Goal: Navigation & Orientation: Find specific page/section

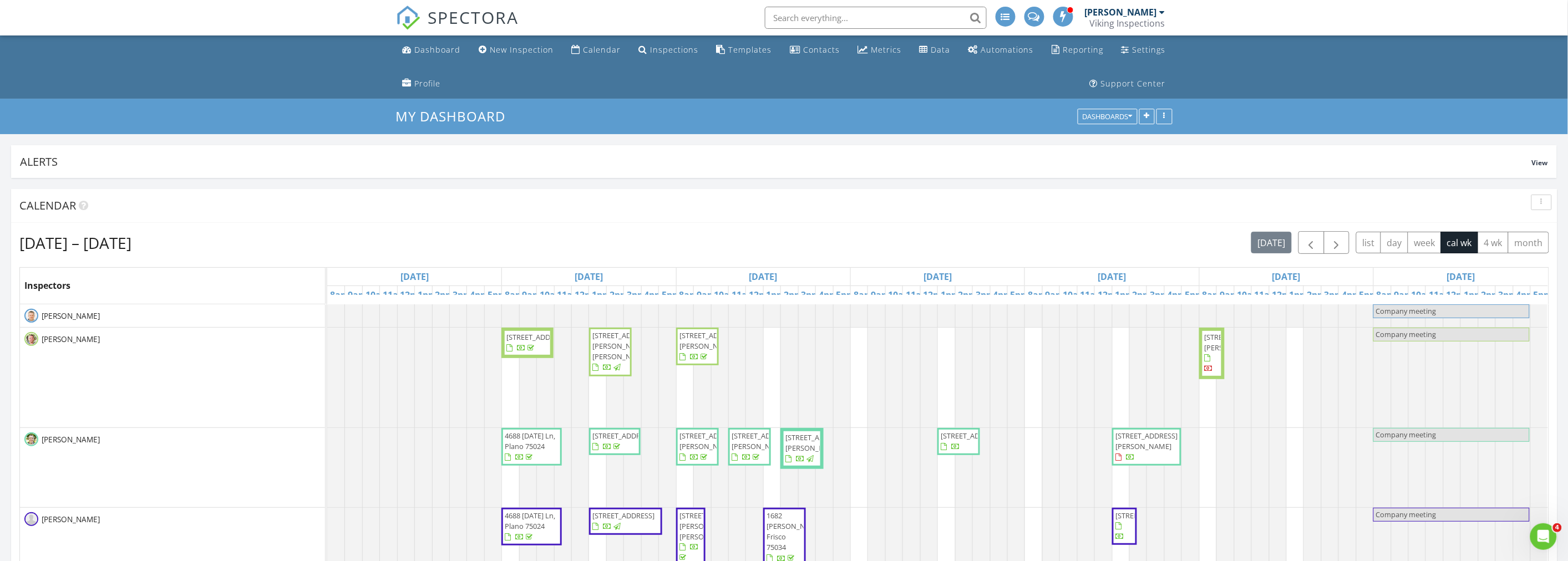
scroll to position [1999, 1588]
click at [1533, 201] on button "button" at bounding box center [1541, 202] width 21 height 15
click at [1533, 230] on div "Refresh" at bounding box center [1531, 228] width 40 height 14
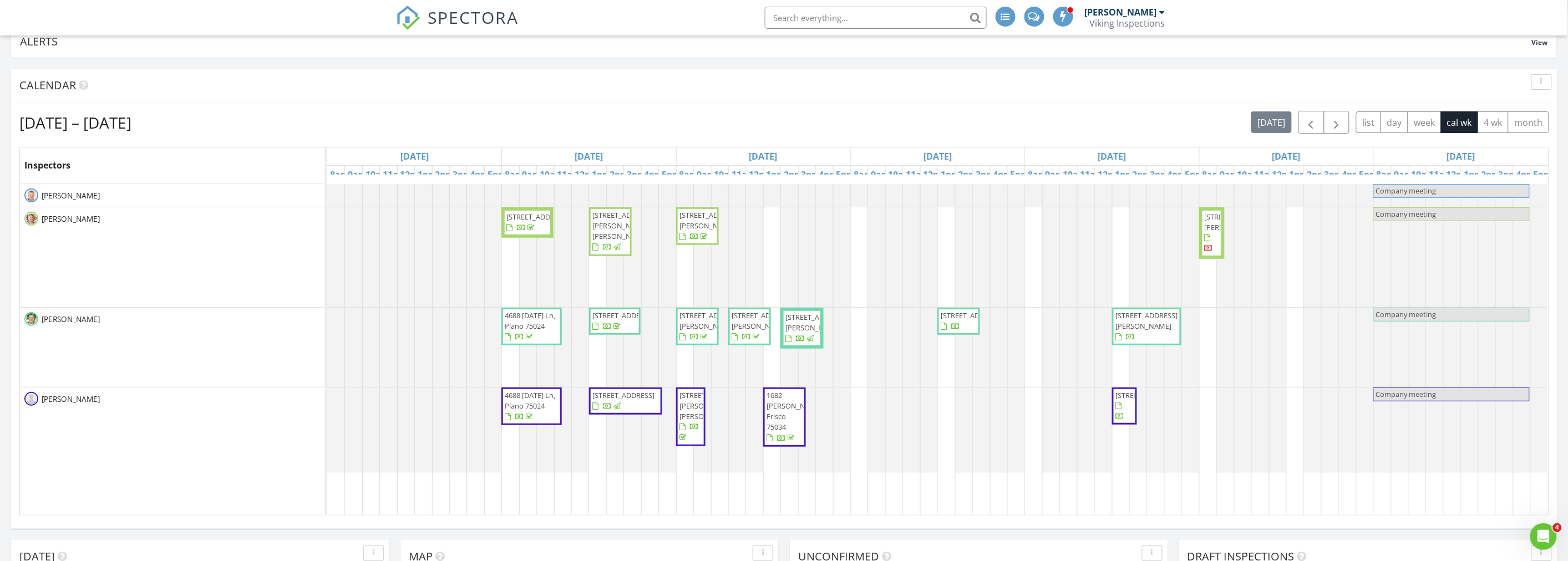
scroll to position [123, 0]
click at [280, 82] on div "Calendar" at bounding box center [775, 83] width 1512 height 16
click at [294, 87] on div "Calendar" at bounding box center [775, 83] width 1512 height 16
click at [947, 318] on span "[STREET_ADDRESS]" at bounding box center [972, 312] width 62 height 10
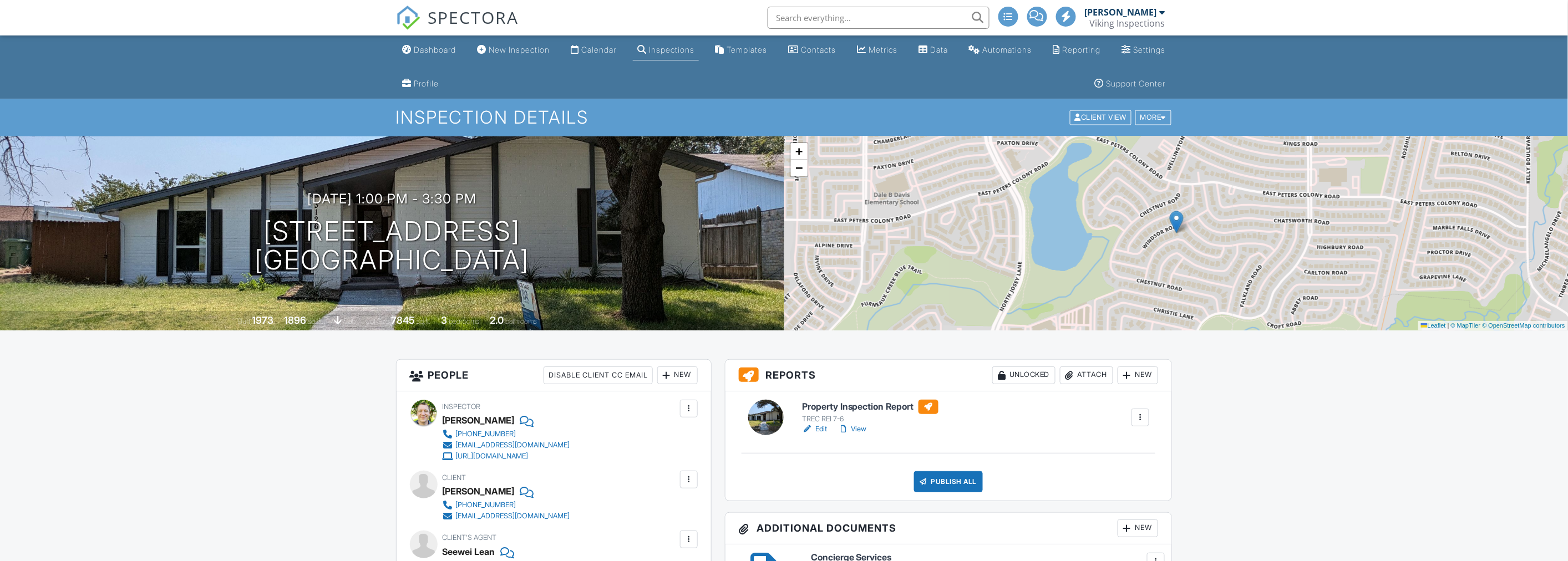
click at [856, 431] on link "View" at bounding box center [852, 429] width 29 height 11
click at [861, 433] on link "View" at bounding box center [852, 429] width 29 height 11
click at [128, 12] on nav "SPECTORA Kris Svendsen Viking Inspections Role: Inspector Change Role Dashboard…" at bounding box center [784, 17] width 1568 height 36
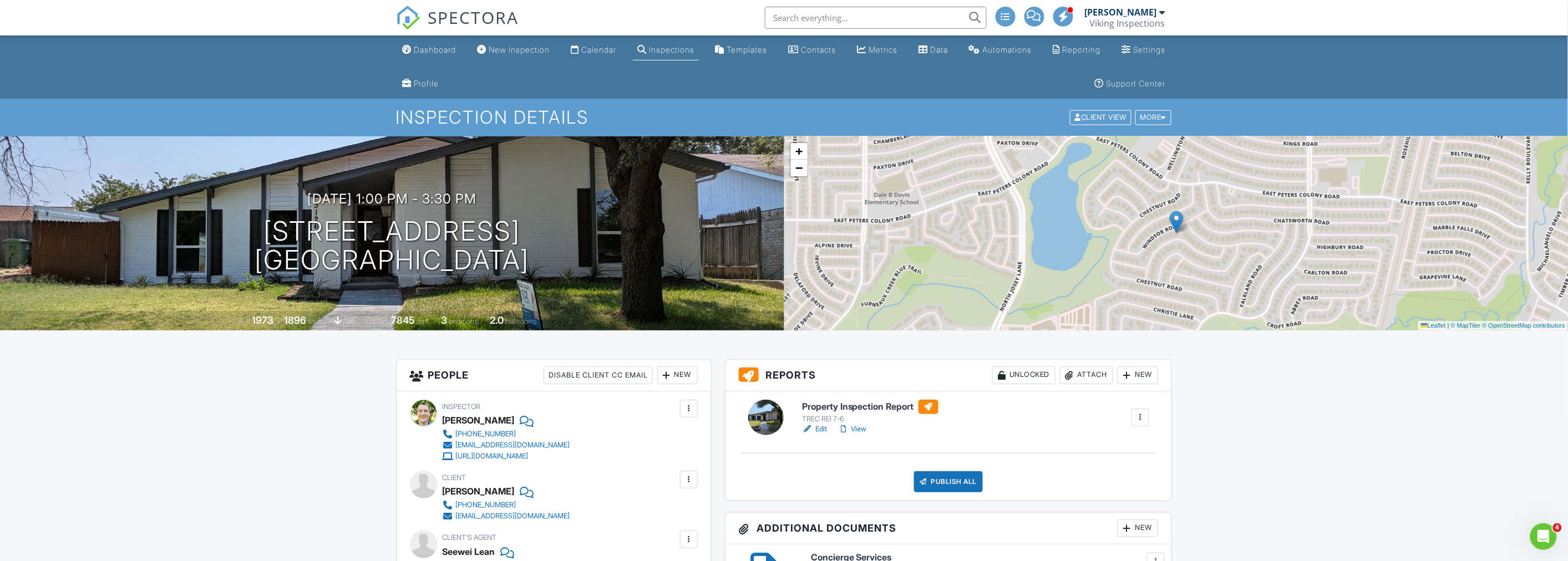
click at [219, 62] on ul "Dashboard New Inspection Calendar Inspections Templates Contacts Metrics Data A…" at bounding box center [784, 66] width 1568 height 63
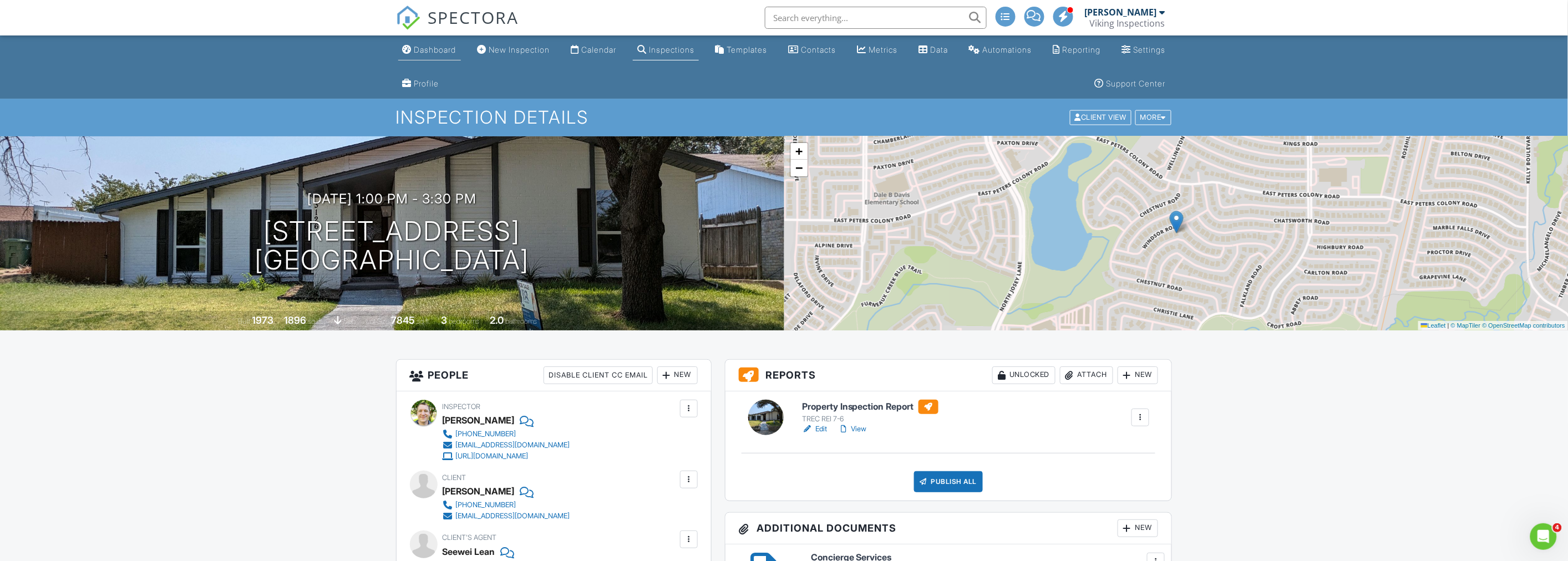
click at [418, 46] on div "Dashboard" at bounding box center [435, 49] width 42 height 9
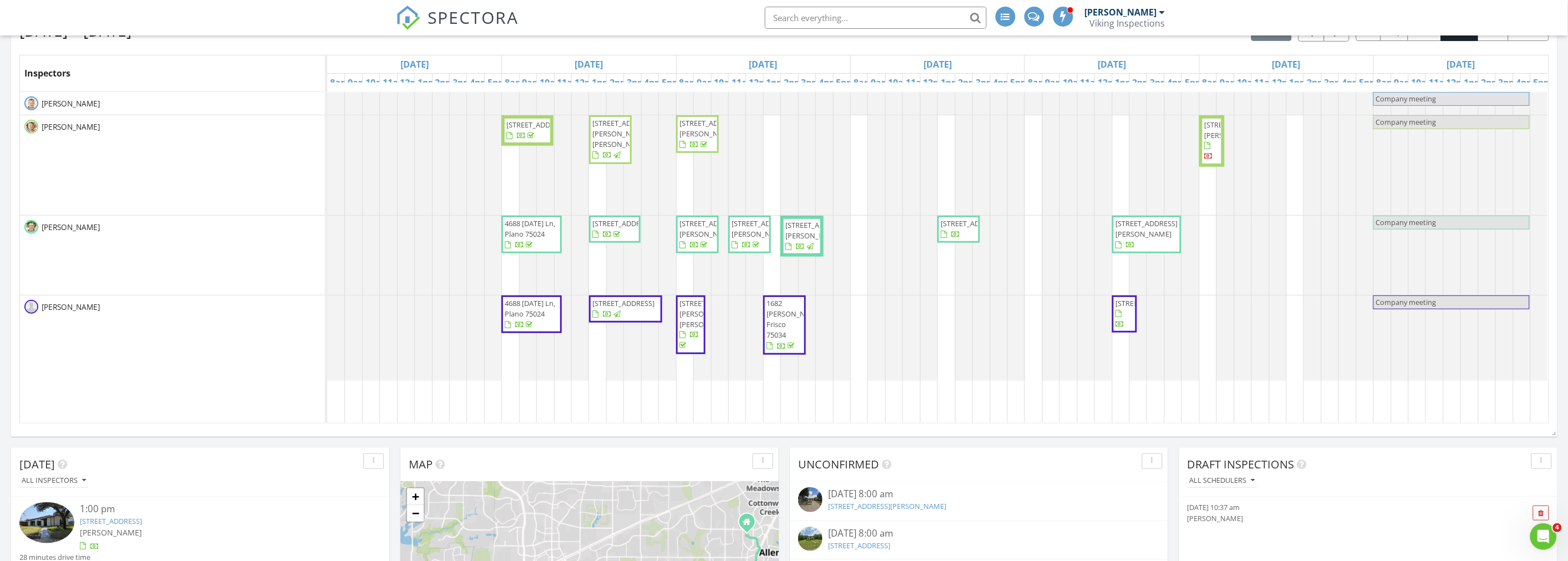
scroll to position [185, 0]
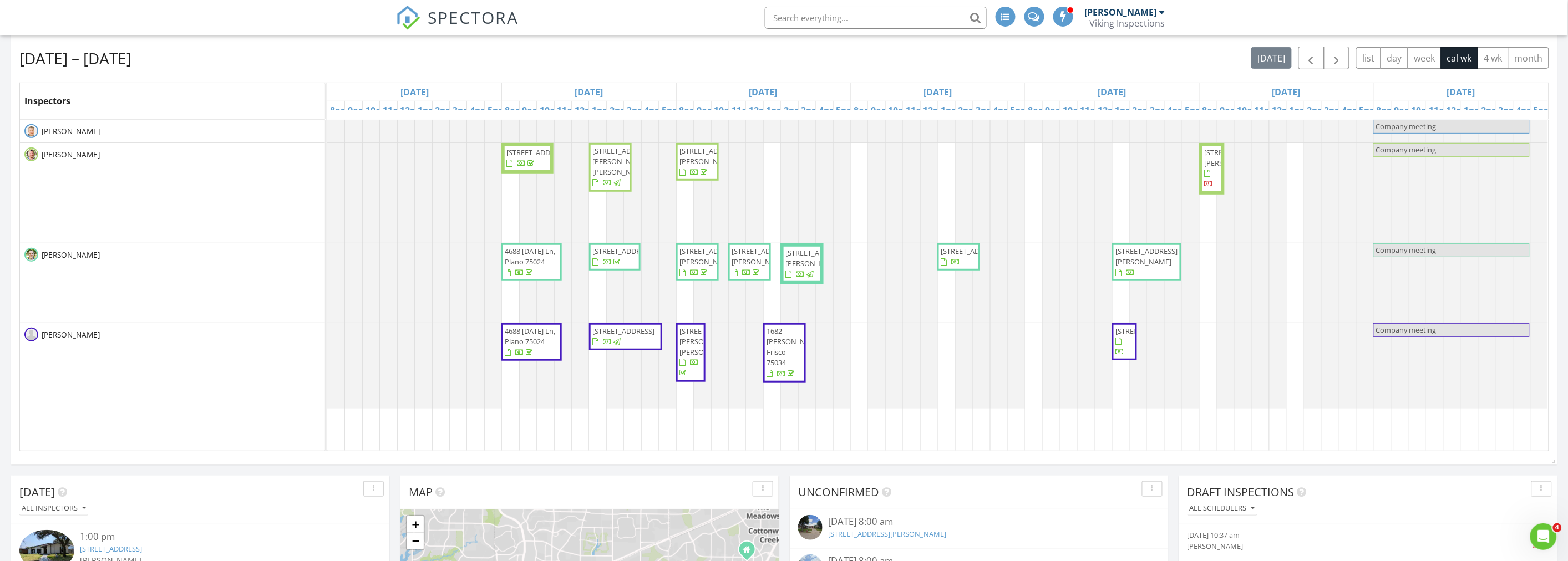
click at [962, 256] on span "[STREET_ADDRESS]" at bounding box center [972, 250] width 62 height 10
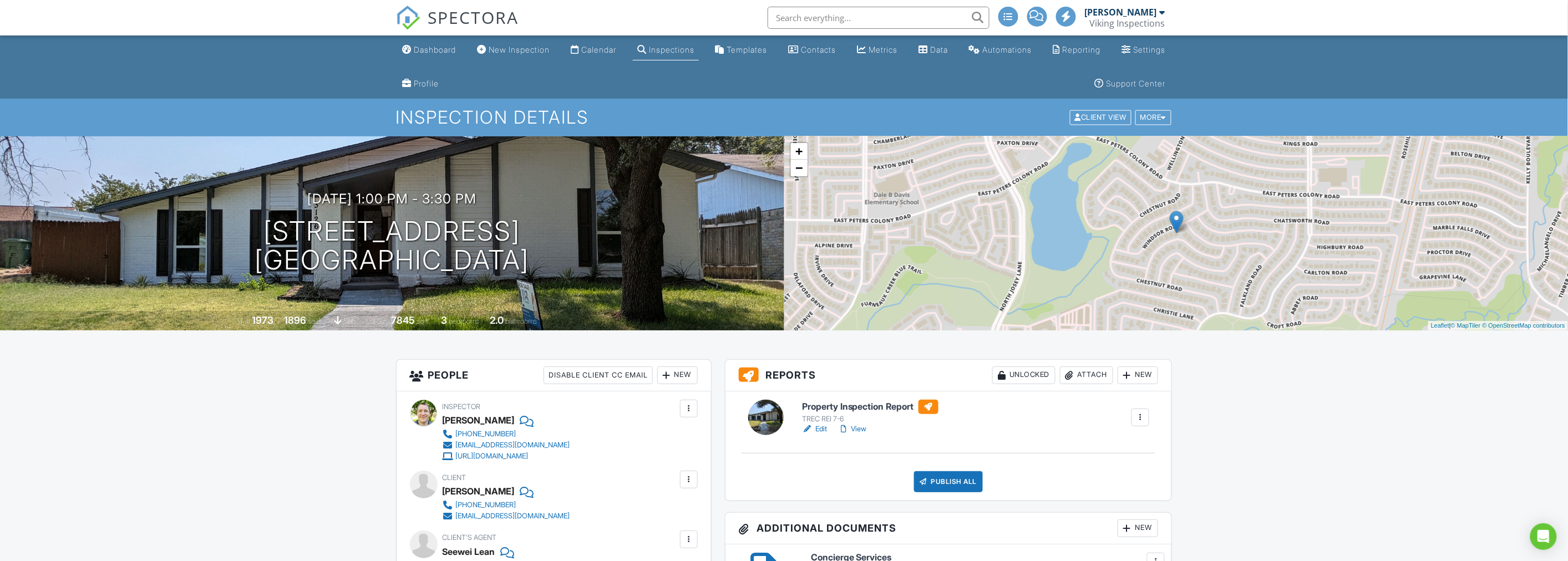
click at [862, 428] on link "View" at bounding box center [852, 429] width 29 height 11
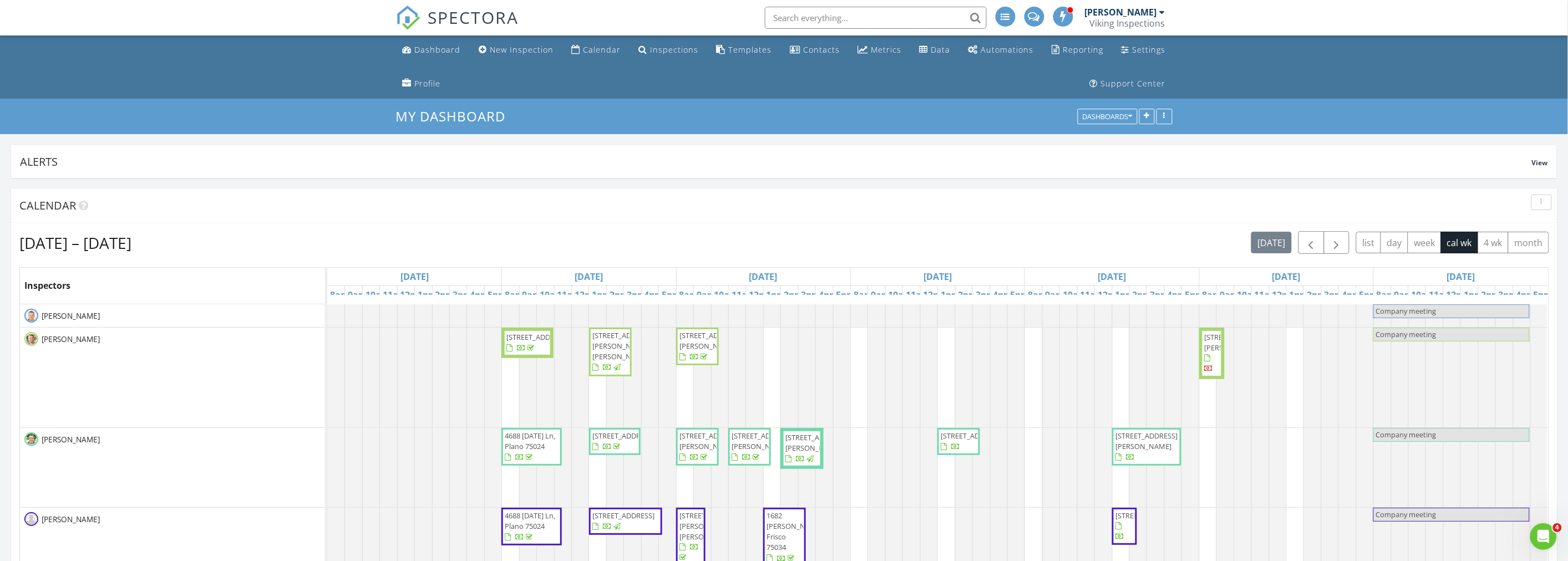
click at [273, 85] on ul "Dashboard New Inspection Calendar Inspections Templates Contacts Metrics Data A…" at bounding box center [784, 66] width 1568 height 63
click at [412, 45] on link "Dashboard" at bounding box center [432, 50] width 67 height 21
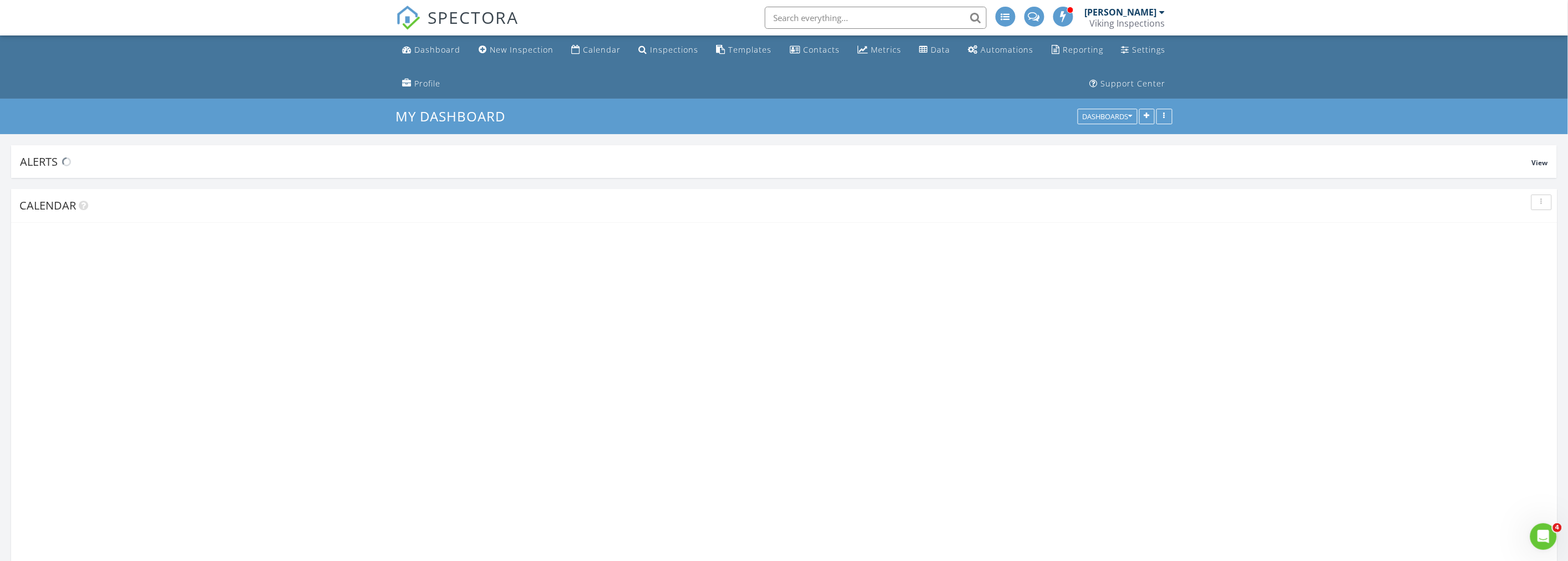
scroll to position [1999, 1588]
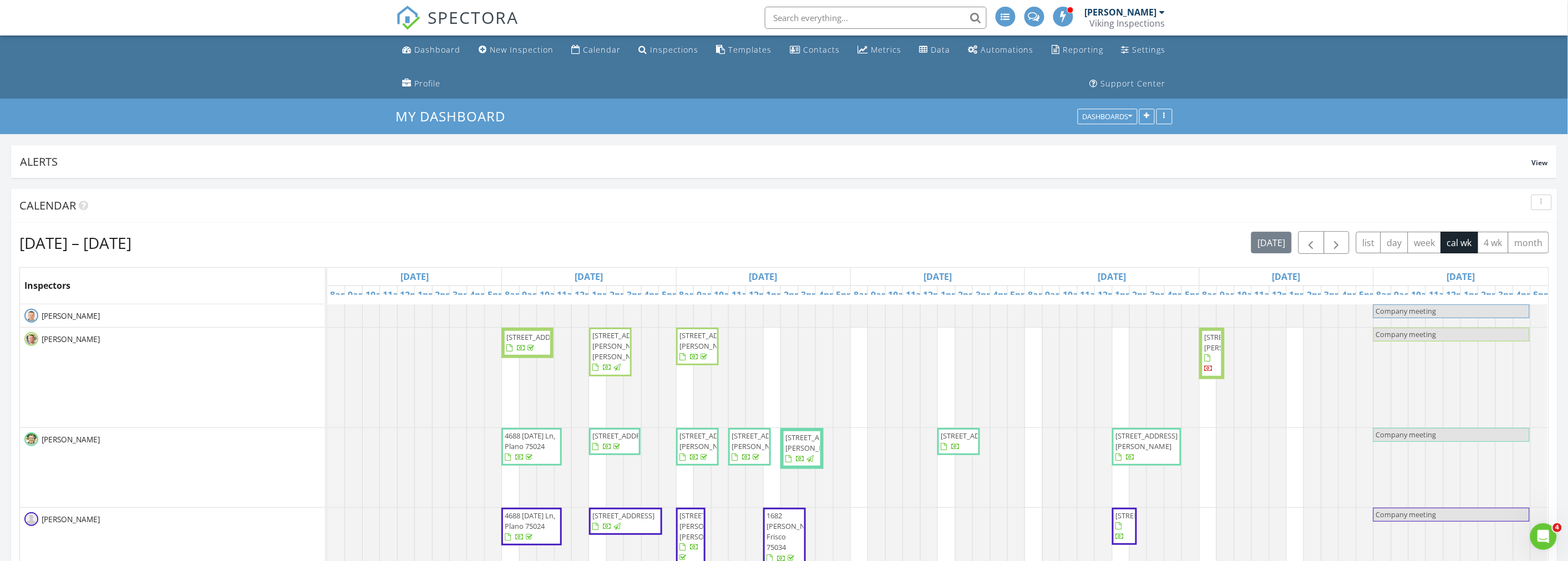
click at [320, 119] on div "My Dashboard Dashboards" at bounding box center [784, 116] width 1568 height 36
click at [843, 253] on div "[DATE] – [DATE] [DATE] list day week cal wk 4 wk month" at bounding box center [784, 242] width 1530 height 23
click at [850, 244] on div "[DATE] – [DATE] [DATE] list day week cal wk 4 wk month" at bounding box center [784, 242] width 1530 height 23
click at [1542, 202] on icon "button" at bounding box center [1542, 202] width 2 height 8
click at [1542, 228] on div "Refresh" at bounding box center [1531, 228] width 40 height 14
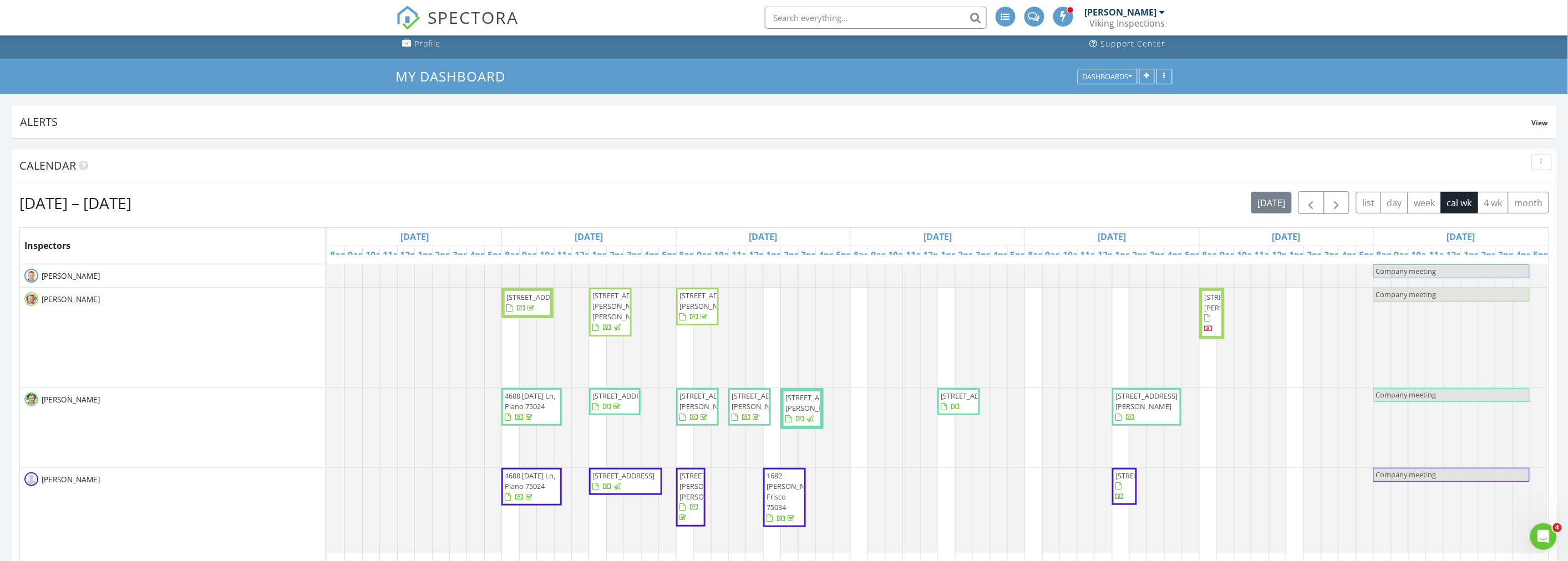
scroll to position [62, 0]
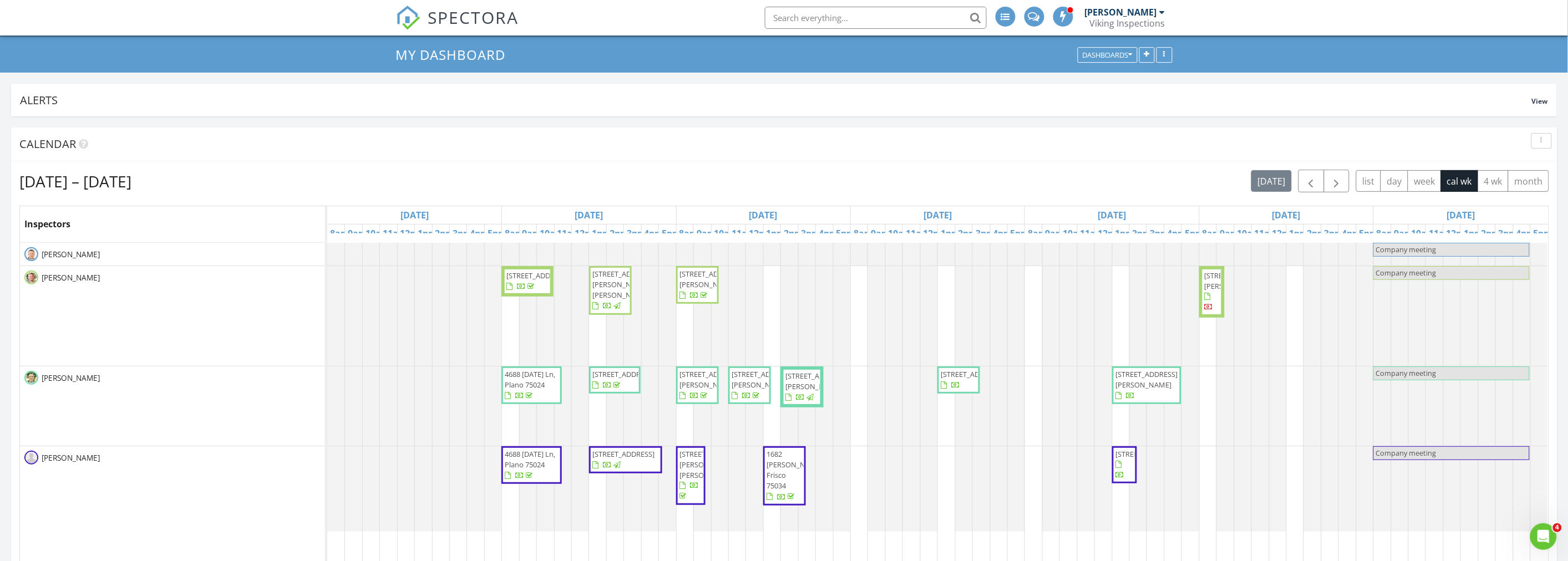
click at [168, 65] on div "My Dashboard Dashboards" at bounding box center [784, 55] width 1568 height 36
click at [163, 20] on nav "SPECTORA Kris Svendsen Viking Inspections Role: Inspector Change Role Dashboard…" at bounding box center [784, 17] width 1568 height 36
click at [1541, 139] on icon "button" at bounding box center [1542, 140] width 2 height 8
click at [1531, 161] on div "Refresh" at bounding box center [1531, 166] width 40 height 14
click at [817, 183] on div "[DATE] – [DATE] [DATE] list day week cal wk 4 wk month" at bounding box center [784, 180] width 1530 height 23
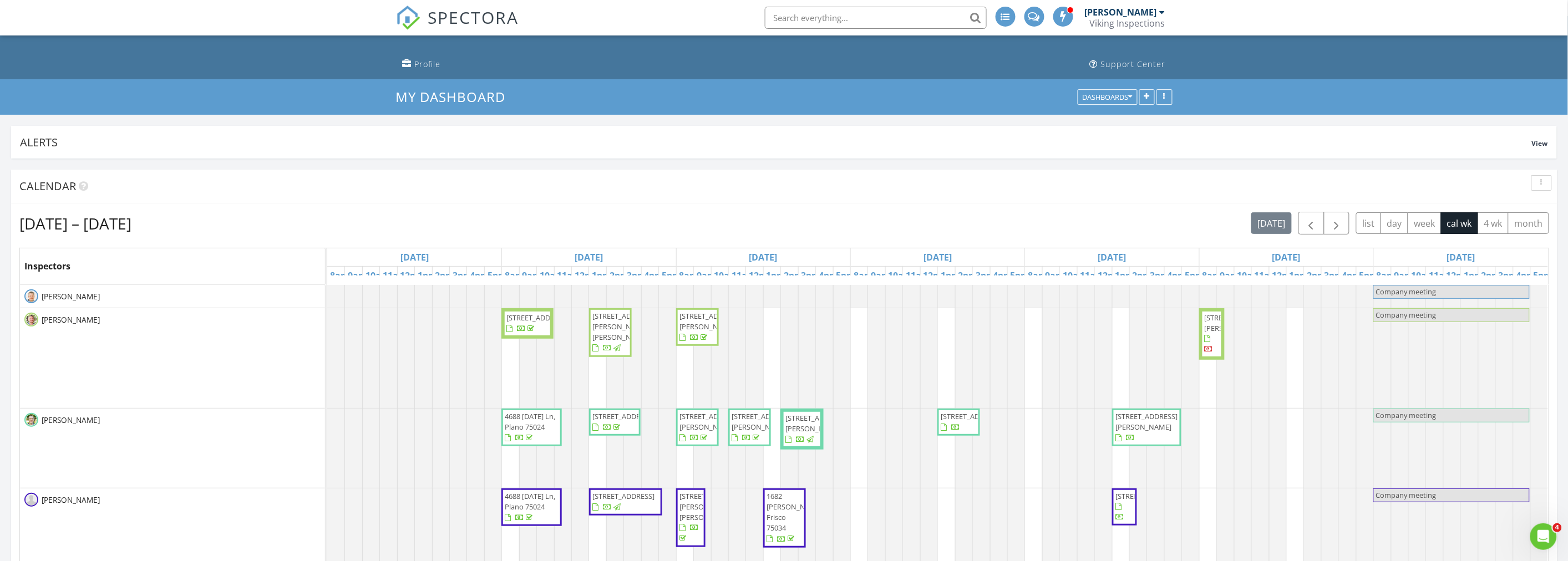
scroll to position [0, 0]
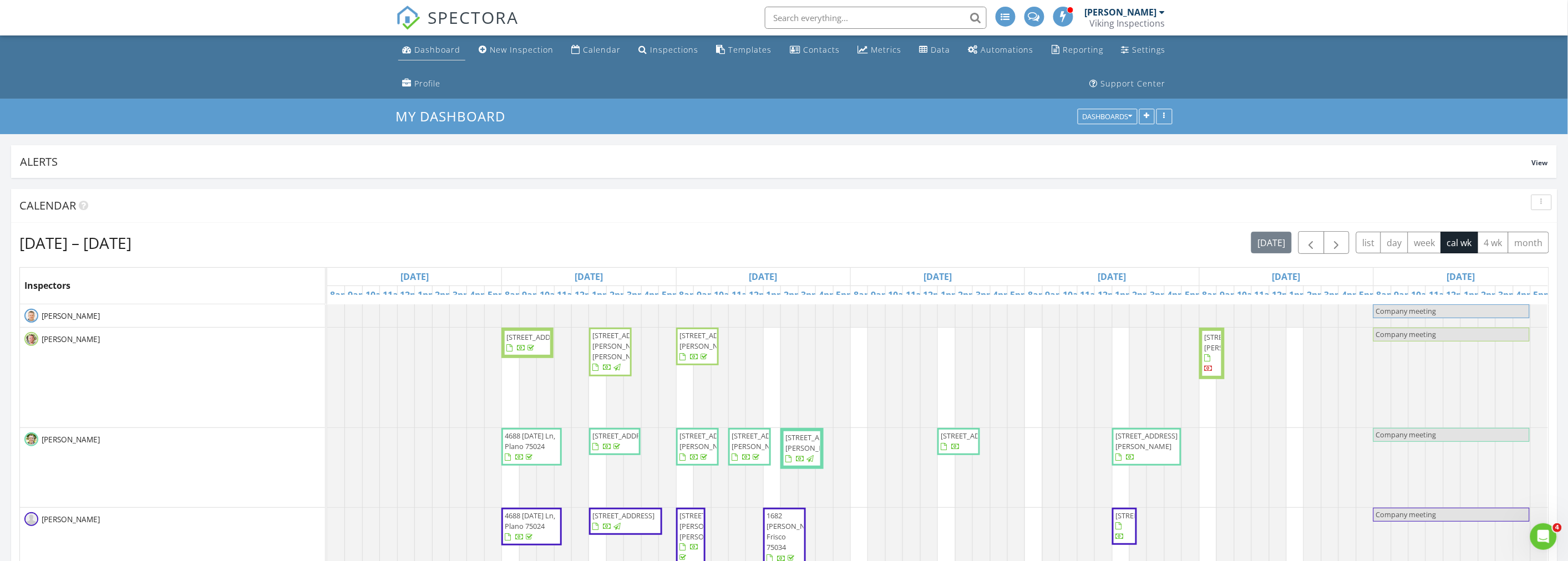
click at [440, 55] on link "Dashboard" at bounding box center [432, 50] width 67 height 21
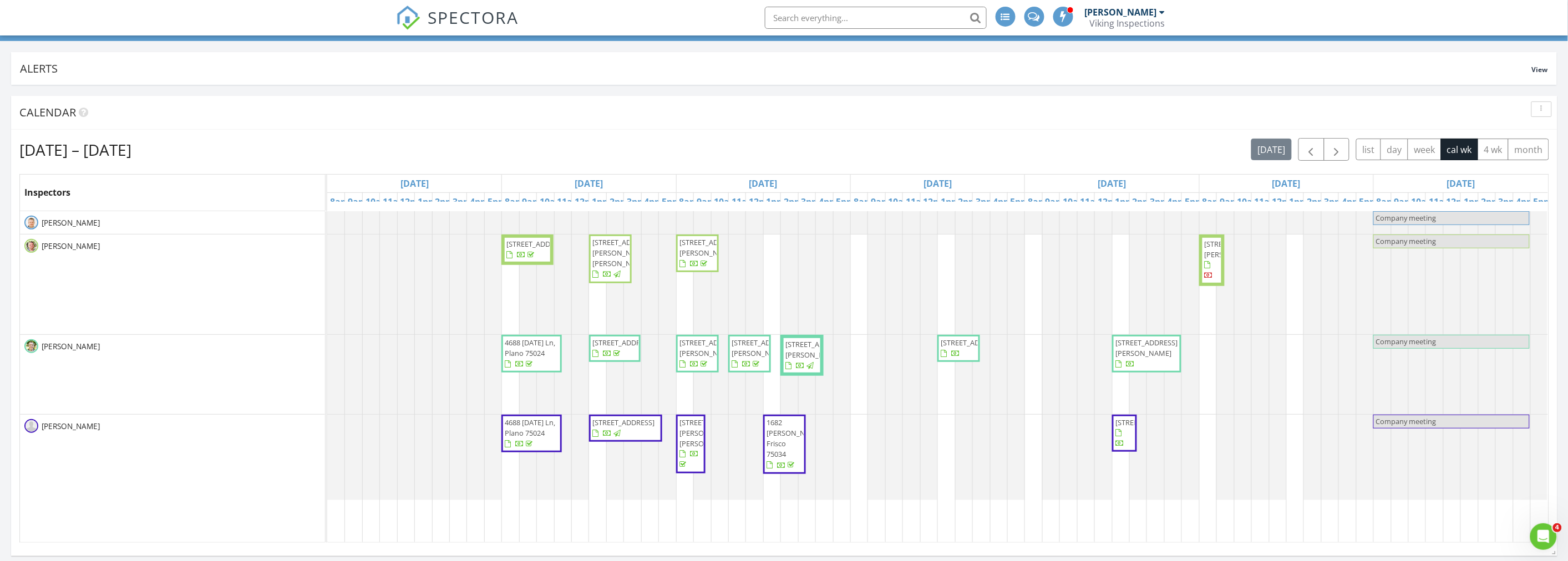
scroll to position [123, 0]
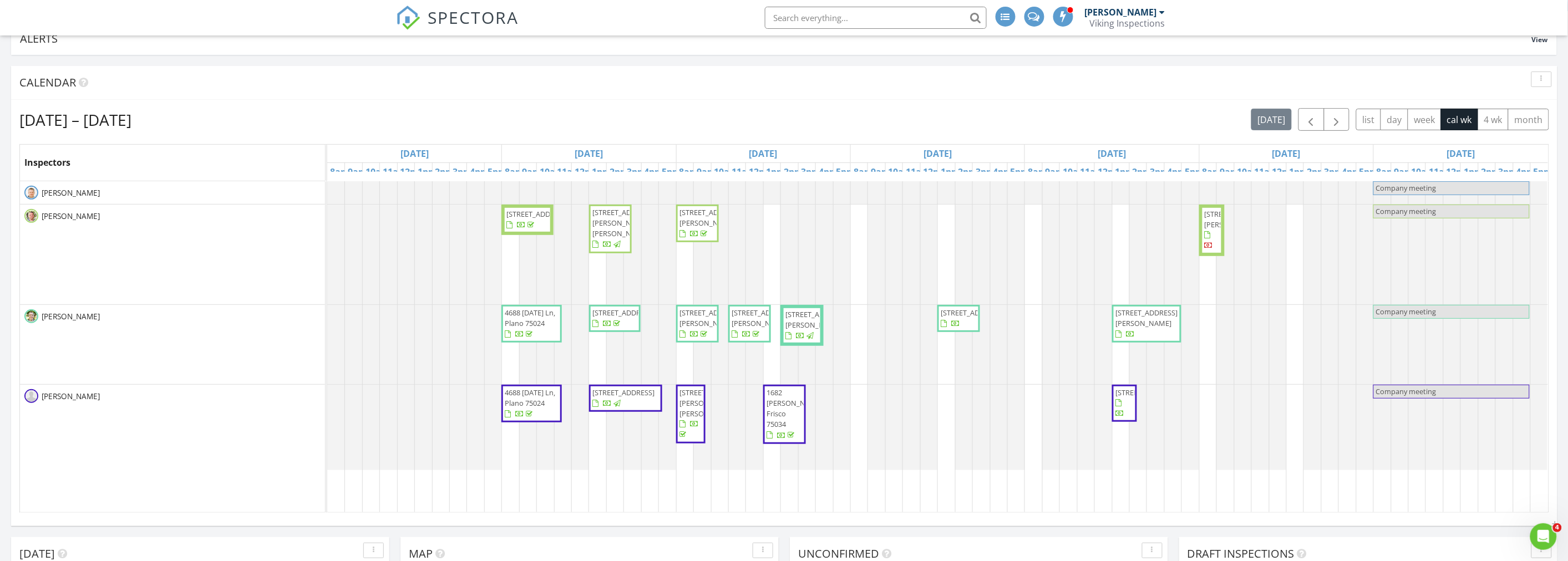
click at [773, 122] on div "[DATE] – [DATE] [DATE] list day week cal wk 4 wk month" at bounding box center [784, 119] width 1530 height 23
click at [788, 120] on div "[DATE] – [DATE] [DATE] list day week cal wk 4 wk month" at bounding box center [784, 119] width 1530 height 23
click at [805, 117] on div "[DATE] – [DATE] [DATE] list day week cal wk 4 wk month" at bounding box center [784, 119] width 1530 height 23
click at [769, 121] on div "[DATE] – [DATE] [DATE] list day week cal wk 4 wk month" at bounding box center [784, 119] width 1530 height 23
click at [809, 112] on div "[DATE] – [DATE] [DATE] list day week cal wk 4 wk month" at bounding box center [784, 119] width 1530 height 23
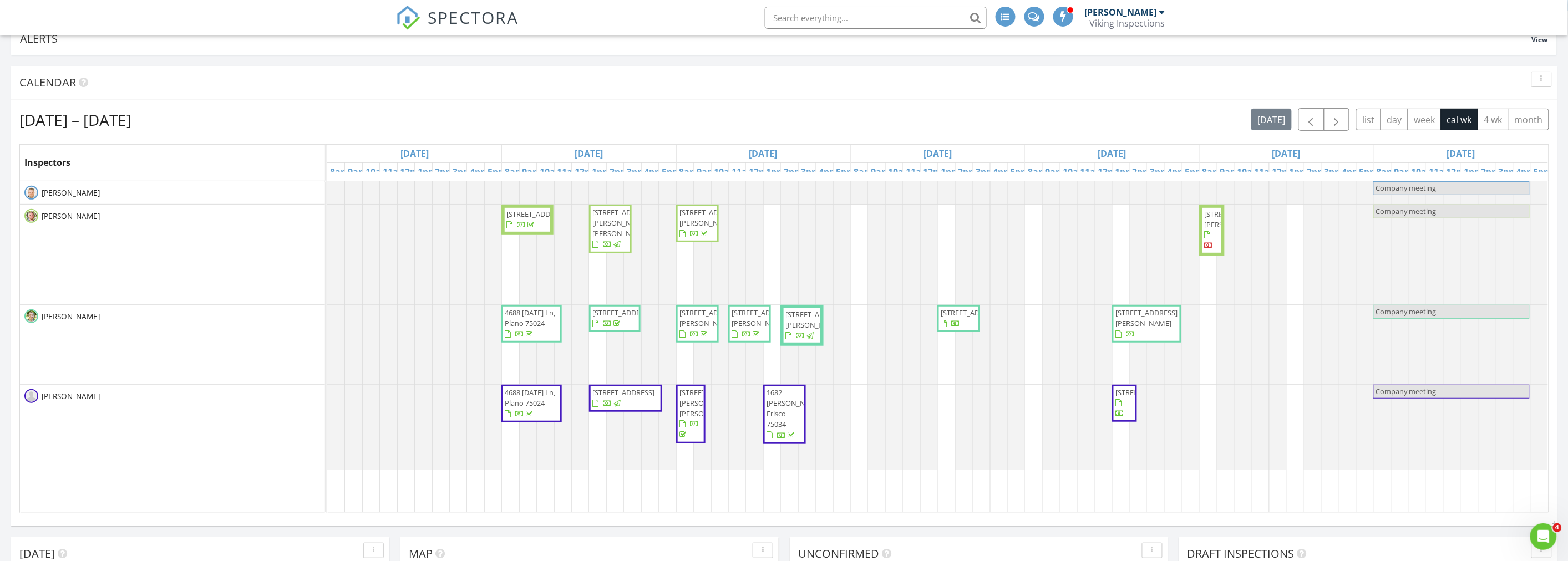
click at [810, 123] on div "[DATE] – [DATE] [DATE] list day week cal wk 4 wk month" at bounding box center [784, 119] width 1530 height 23
click at [809, 120] on div "[DATE] – [DATE] [DATE] list day week cal wk 4 wk month" at bounding box center [784, 119] width 1530 height 23
click at [811, 119] on div "[DATE] – [DATE] [DATE] list day week cal wk 4 wk month" at bounding box center [784, 119] width 1530 height 23
click at [297, 85] on div "Calendar" at bounding box center [775, 83] width 1512 height 16
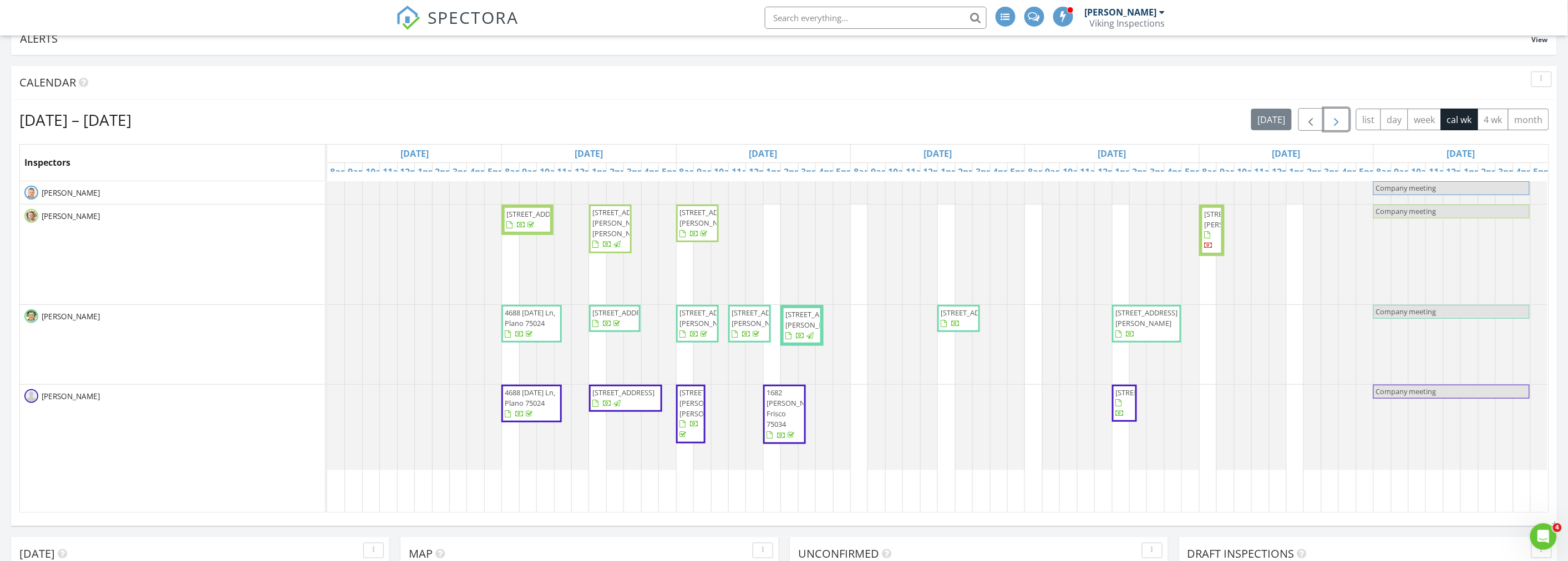
click at [1337, 122] on span "button" at bounding box center [1336, 119] width 14 height 14
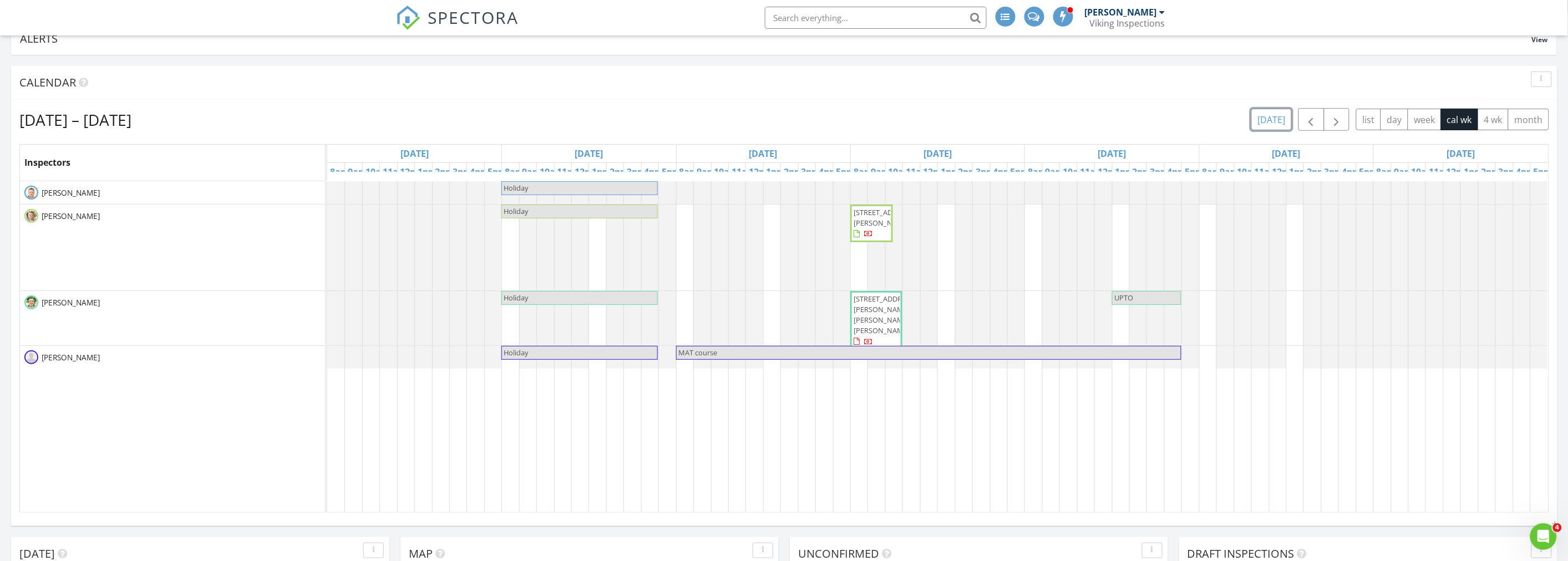
click at [1268, 123] on button "[DATE]" at bounding box center [1271, 119] width 40 height 22
